Goal: Task Accomplishment & Management: Use online tool/utility

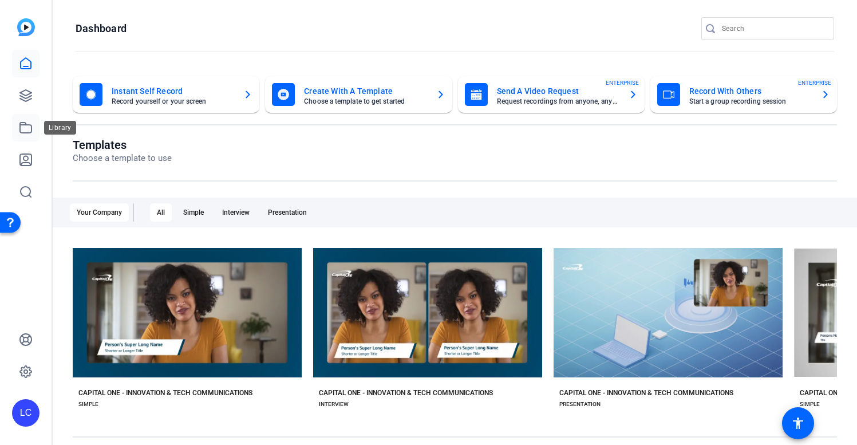
click at [20, 136] on link at bounding box center [25, 127] width 27 height 27
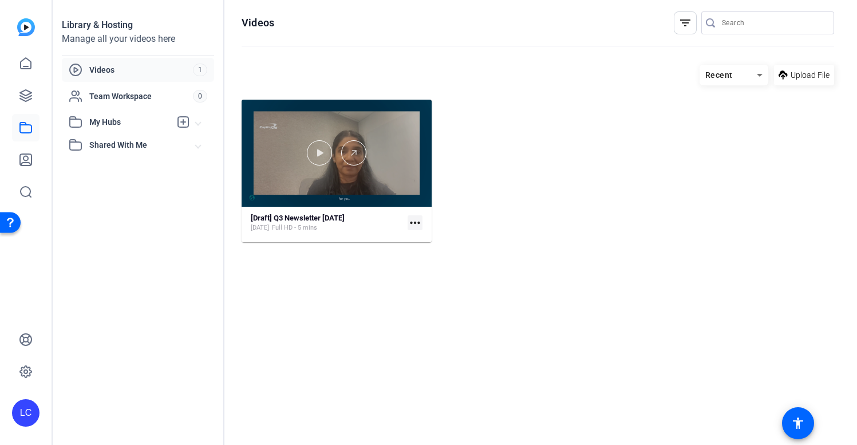
click at [429, 112] on div at bounding box center [337, 153] width 190 height 107
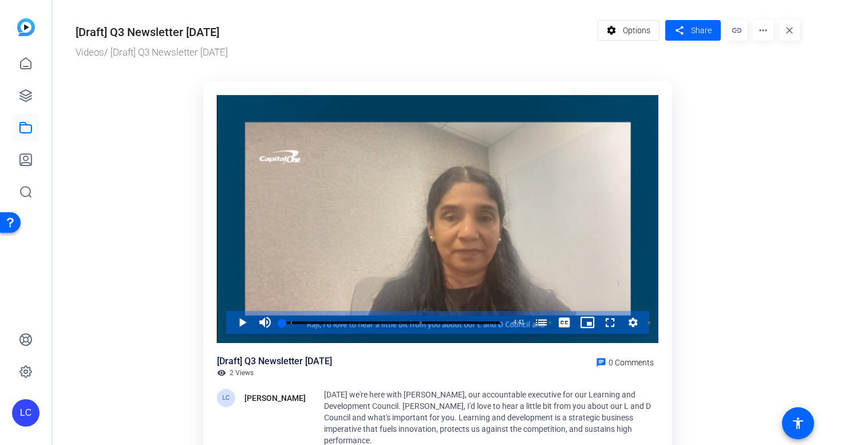
click at [765, 33] on mat-icon "more_horiz" at bounding box center [763, 30] width 21 height 21
click at [760, 16] on div at bounding box center [428, 222] width 857 height 445
click at [27, 93] on icon at bounding box center [26, 96] width 14 height 14
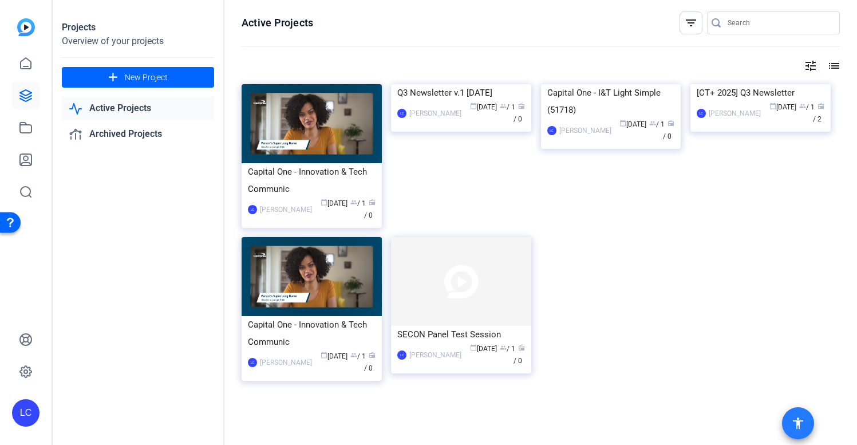
click at [804, 419] on mat-icon "accessibility" at bounding box center [798, 423] width 14 height 14
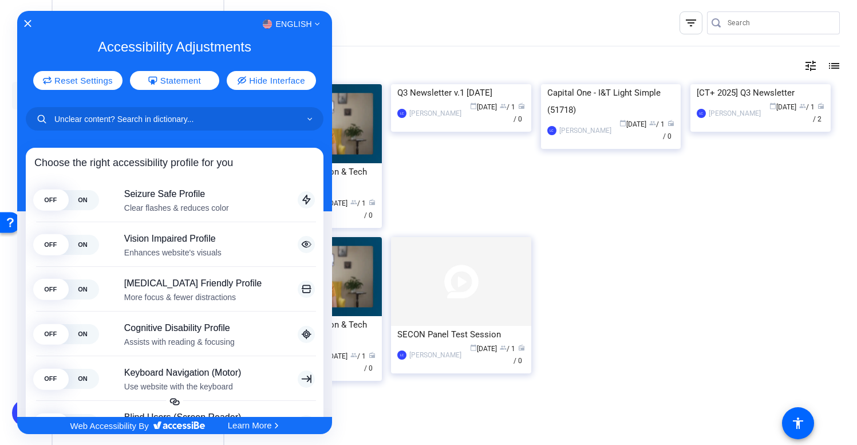
click at [26, 18] on div "English" at bounding box center [174, 24] width 315 height 15
click at [31, 25] on icon "Close Accessibility Interface" at bounding box center [27, 23] width 8 height 8
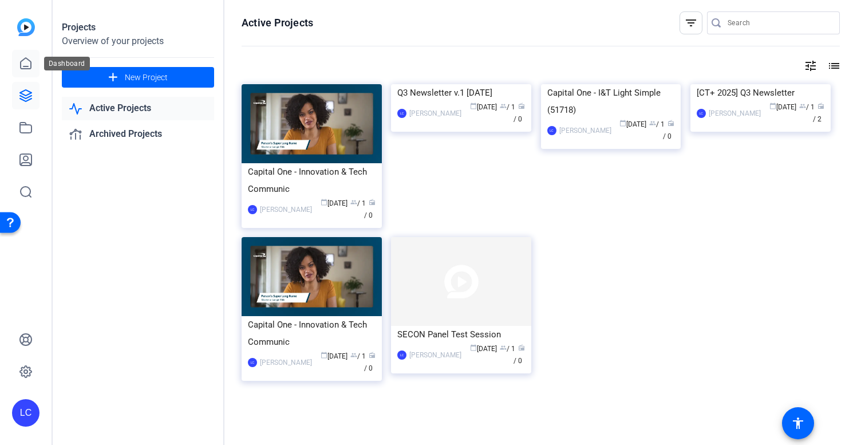
click at [27, 69] on icon at bounding box center [26, 63] width 10 height 11
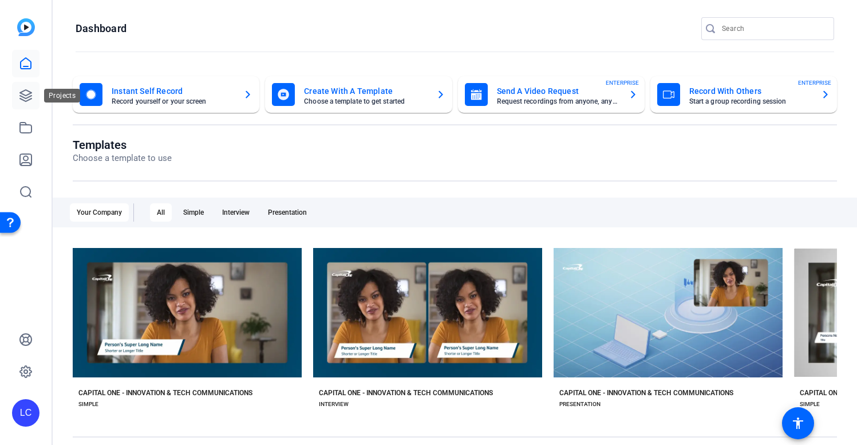
click at [25, 98] on icon at bounding box center [25, 95] width 11 height 11
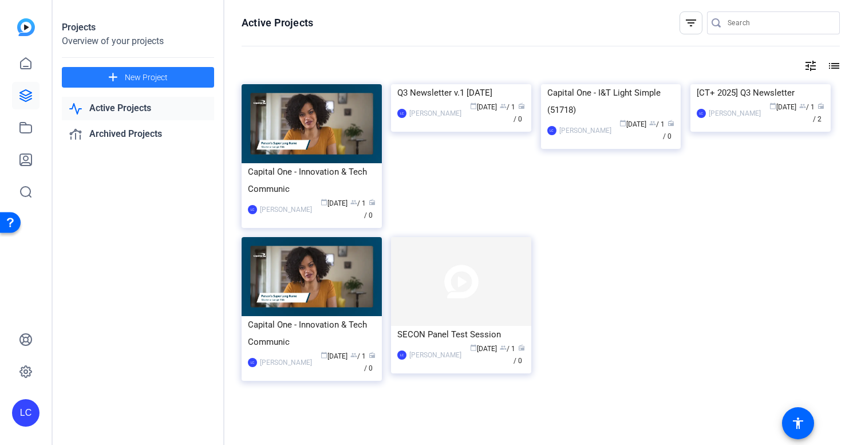
click at [148, 75] on span "New Project" at bounding box center [146, 78] width 43 height 12
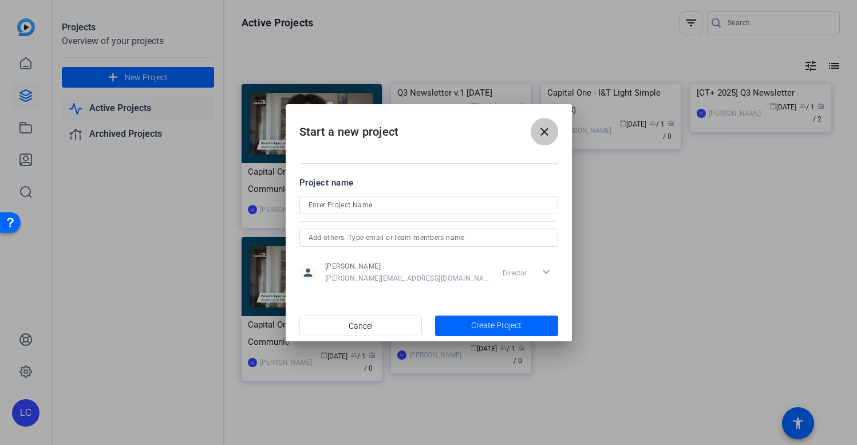
click at [543, 134] on mat-icon "close" at bounding box center [544, 132] width 14 height 14
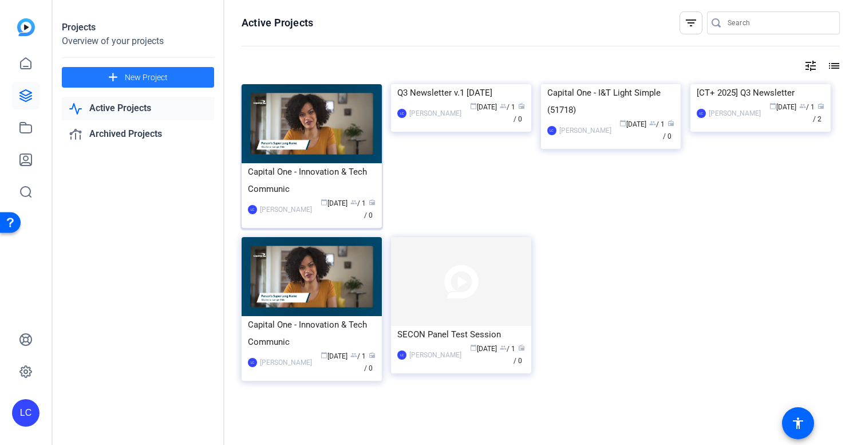
click at [345, 168] on div "Capital One - Innovation & Tech Communic" at bounding box center [312, 180] width 128 height 34
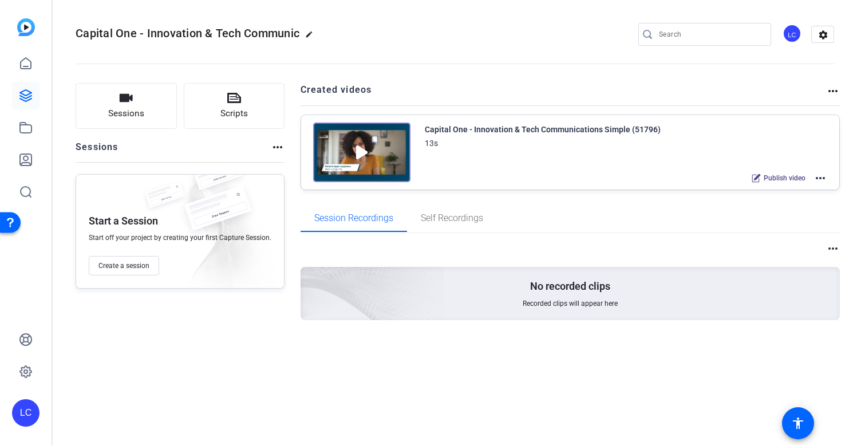
click at [456, 130] on div "Capital One - Innovation & Tech Communications Simple (51796)" at bounding box center [543, 129] width 236 height 14
click at [375, 140] on img at bounding box center [361, 152] width 97 height 60
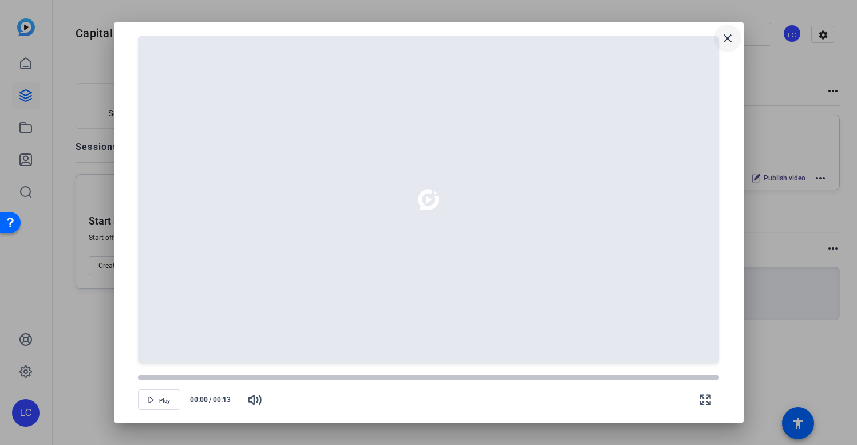
click at [728, 39] on mat-icon "close" at bounding box center [728, 38] width 14 height 14
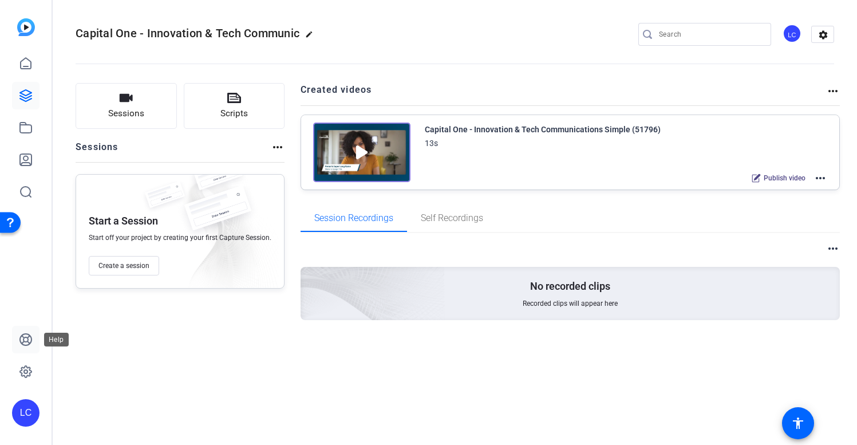
click at [22, 339] on icon at bounding box center [26, 340] width 14 height 14
click at [27, 164] on icon at bounding box center [26, 160] width 14 height 14
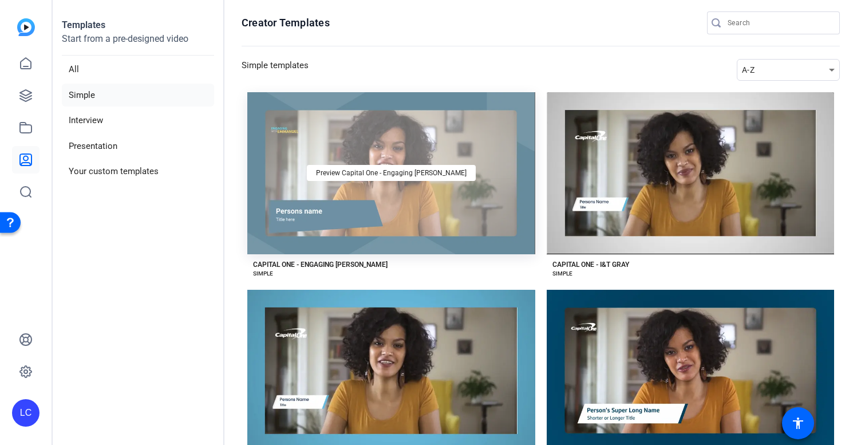
click at [388, 190] on div "Preview Capital One - Engaging [PERSON_NAME]" at bounding box center [391, 173] width 288 height 162
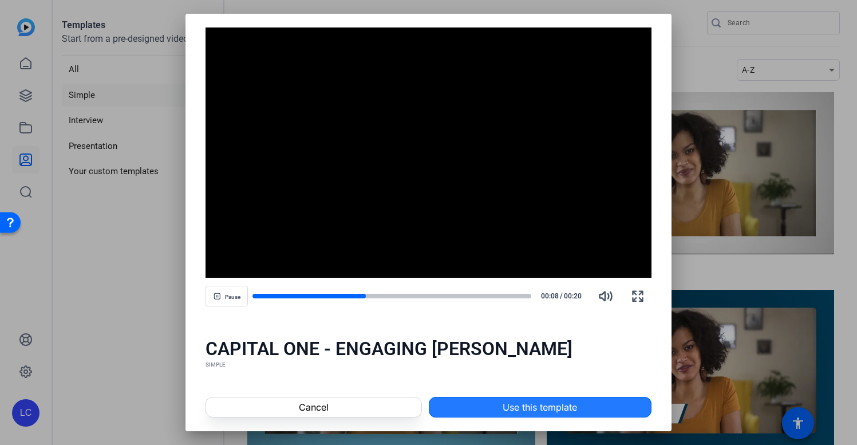
click at [521, 406] on span "Use this template" at bounding box center [540, 407] width 74 height 14
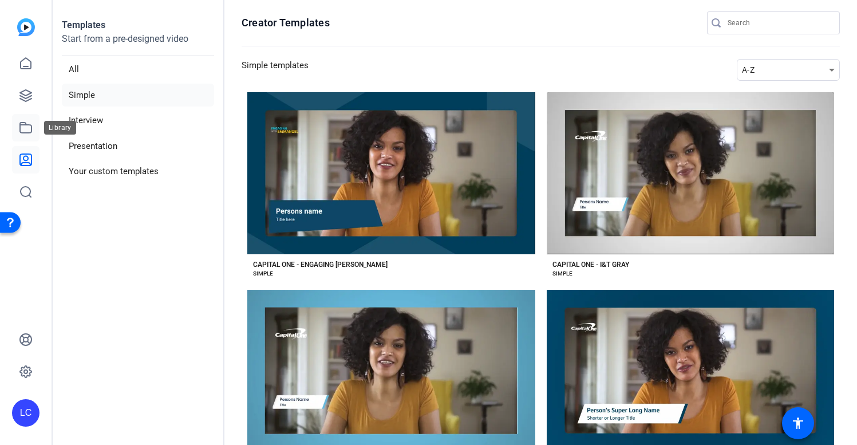
click at [27, 135] on link at bounding box center [25, 127] width 27 height 27
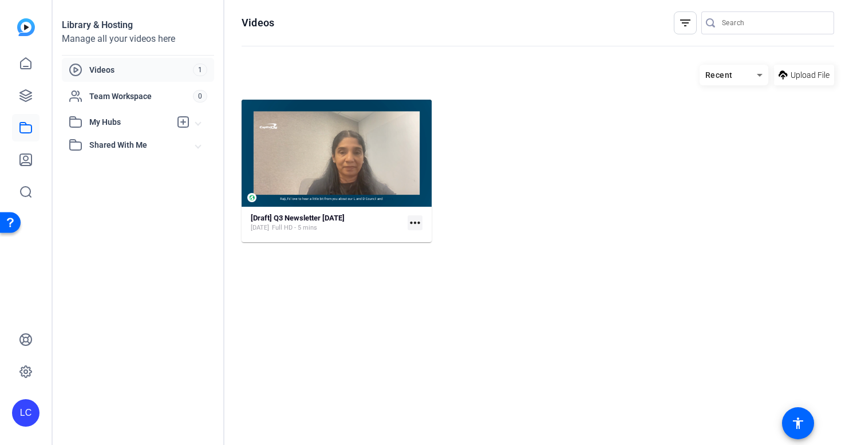
click at [416, 226] on mat-icon "more_horiz" at bounding box center [415, 222] width 15 height 15
click at [481, 187] on div at bounding box center [428, 222] width 857 height 445
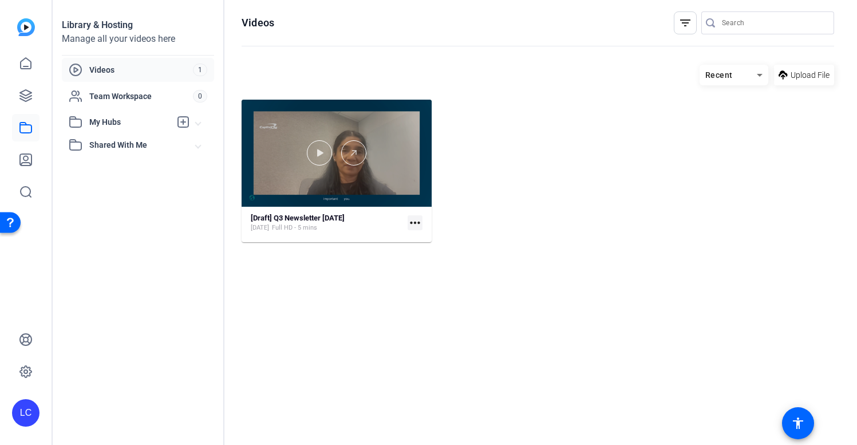
click at [385, 164] on div at bounding box center [337, 152] width 190 height 25
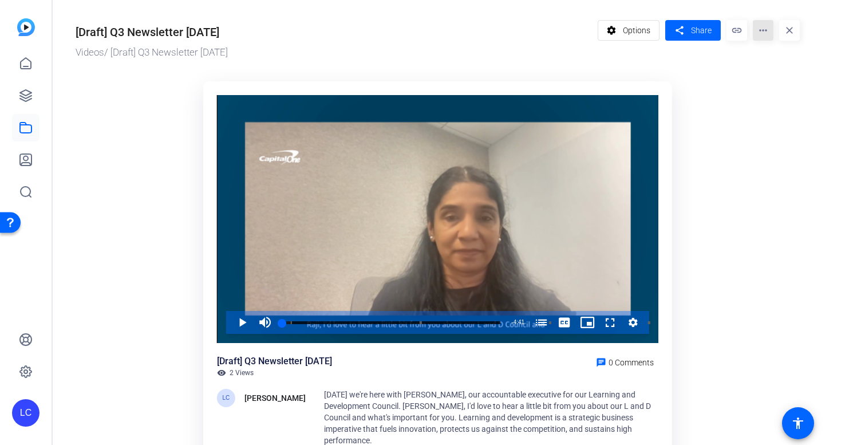
click at [757, 31] on mat-icon "more_horiz" at bounding box center [763, 30] width 21 height 21
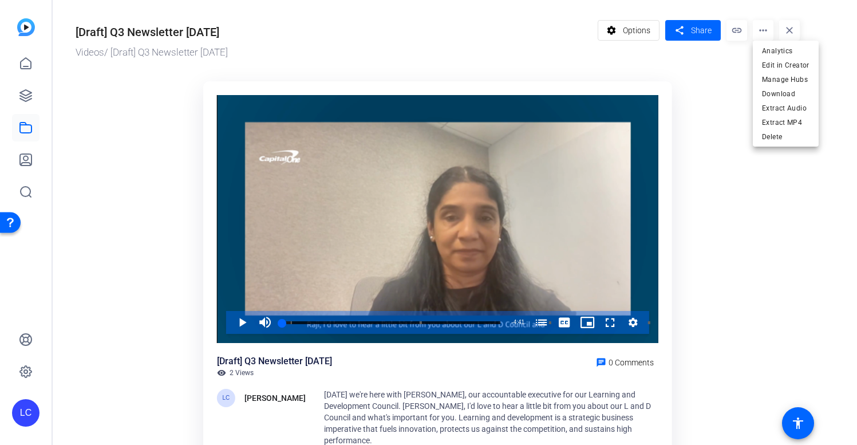
click at [739, 32] on div at bounding box center [428, 222] width 857 height 445
click at [738, 28] on mat-icon "link" at bounding box center [736, 30] width 21 height 21
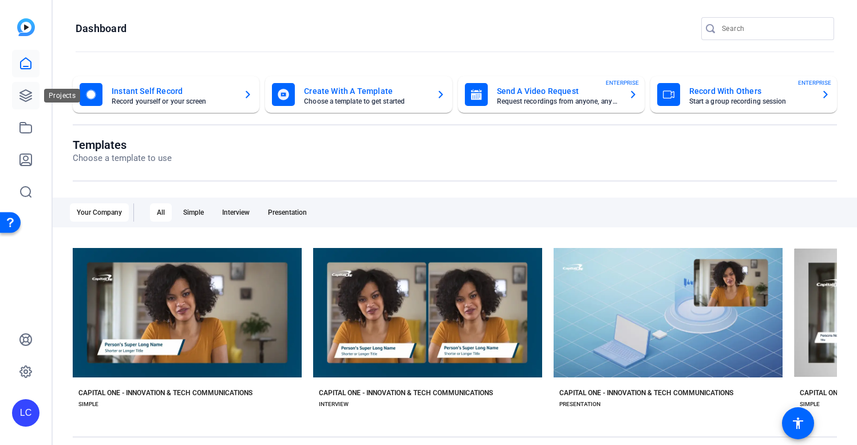
click at [22, 98] on icon at bounding box center [26, 96] width 14 height 14
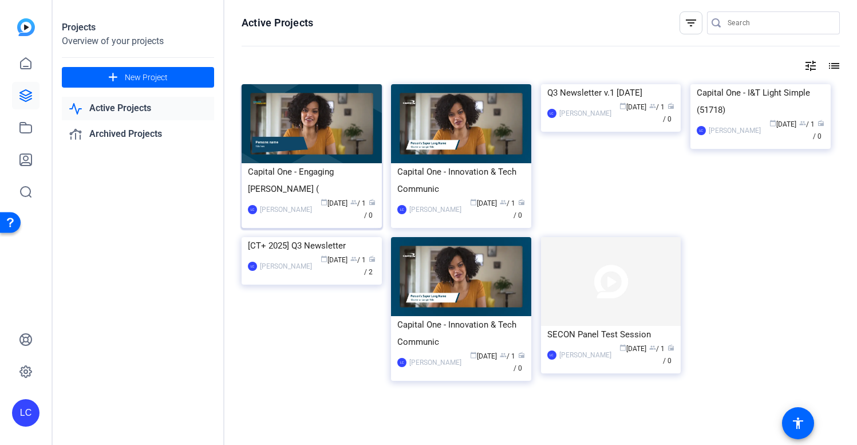
click at [322, 144] on img at bounding box center [312, 123] width 140 height 79
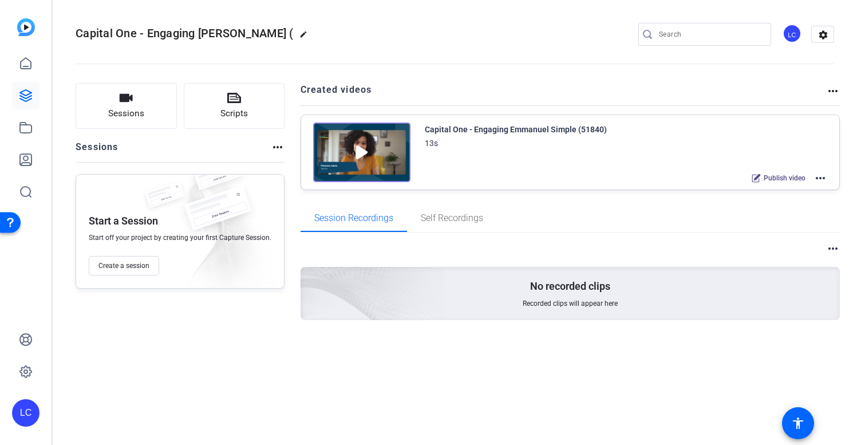
click at [353, 142] on img at bounding box center [361, 152] width 97 height 60
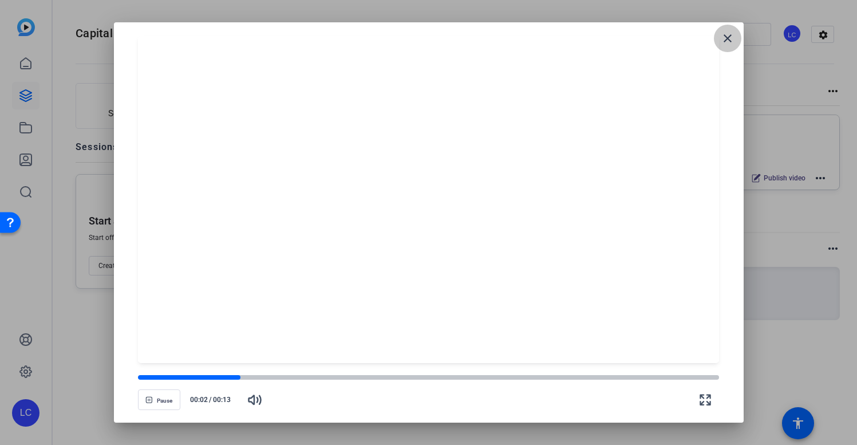
click at [728, 33] on mat-icon "close" at bounding box center [728, 38] width 14 height 14
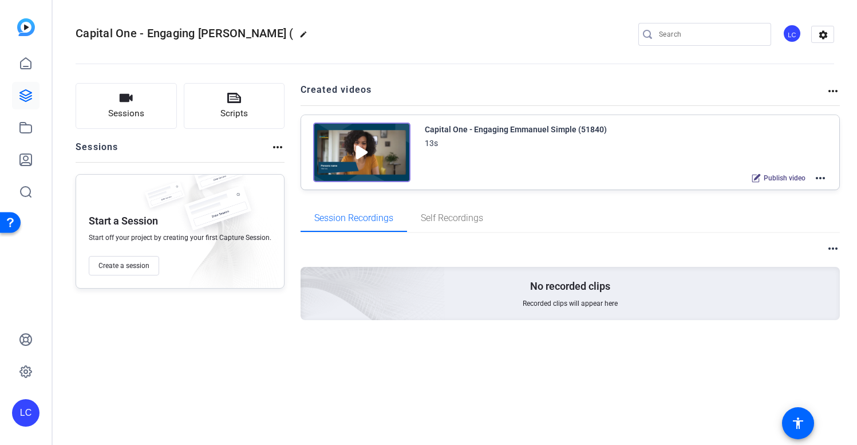
click at [820, 178] on mat-icon "more_horiz" at bounding box center [820, 178] width 14 height 14
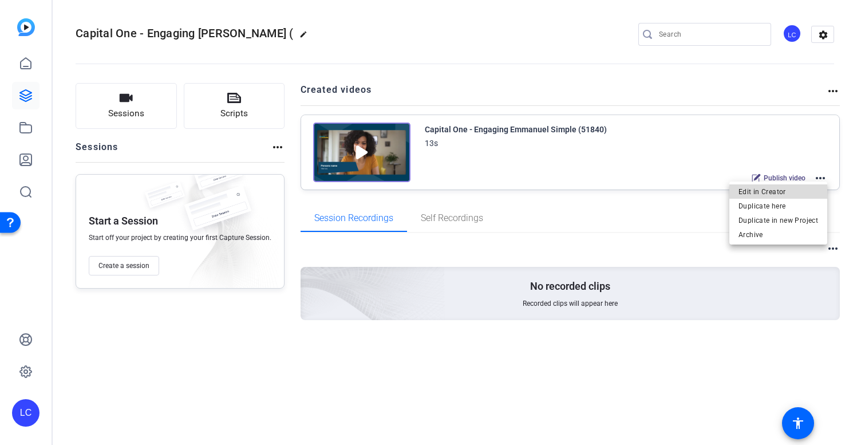
click at [796, 193] on span "Edit in Creator" at bounding box center [778, 192] width 80 height 14
